Goal: Task Accomplishment & Management: Use online tool/utility

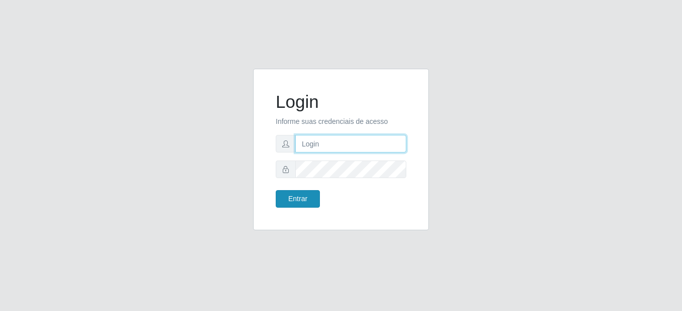
type input "mariabemais@B8"
click at [294, 197] on button "Entrar" at bounding box center [298, 199] width 44 height 18
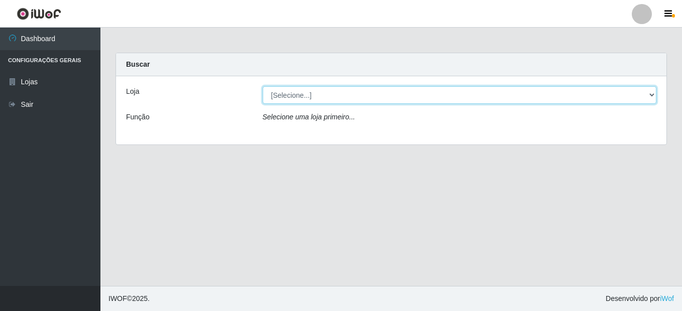
click at [328, 99] on select "[Selecione...] Bemais Supermercados - B8 [PERSON_NAME]" at bounding box center [460, 95] width 394 height 18
select select "413"
click at [263, 86] on select "[Selecione...] Bemais Supermercados - B8 [PERSON_NAME]" at bounding box center [460, 95] width 394 height 18
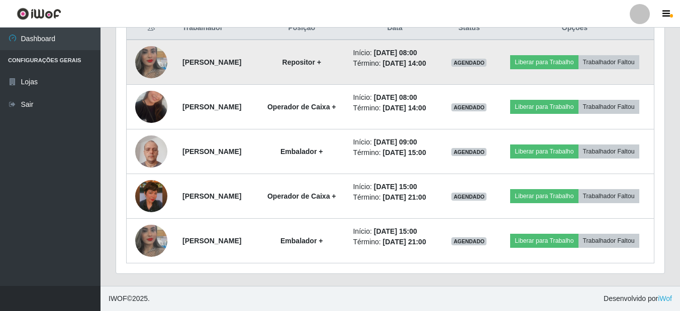
scroll to position [388, 0]
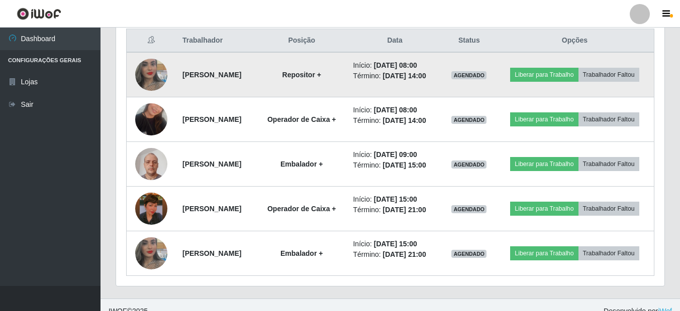
click at [150, 76] on img at bounding box center [151, 74] width 32 height 57
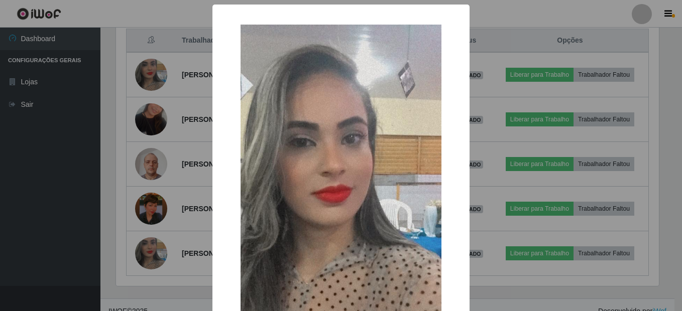
drag, startPoint x: 120, startPoint y: 146, endPoint x: 108, endPoint y: 143, distance: 12.6
click at [120, 146] on div "× OK Cancel" at bounding box center [341, 155] width 682 height 311
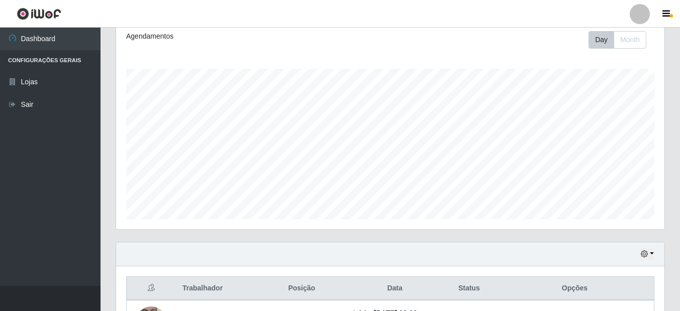
scroll to position [137, 0]
